Goal: Find specific page/section

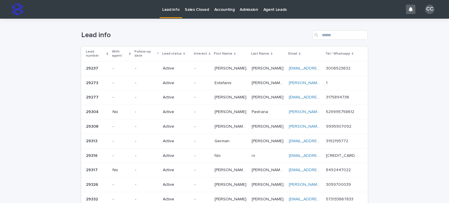
click at [199, 7] on p "Sales Closed" at bounding box center [197, 6] width 24 height 12
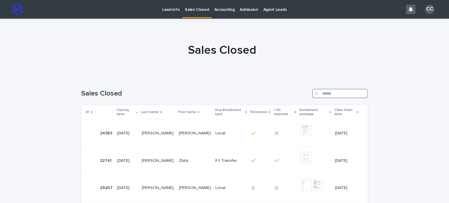
click at [320, 95] on input "Search" at bounding box center [339, 93] width 55 height 9
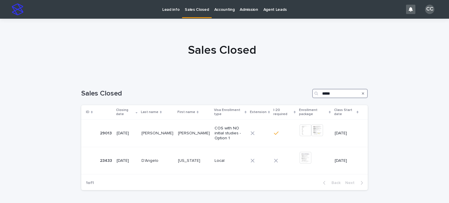
type input "*****"
click at [169, 8] on p "Lead info" at bounding box center [170, 6] width 17 height 12
